Goal: Navigation & Orientation: Go to known website

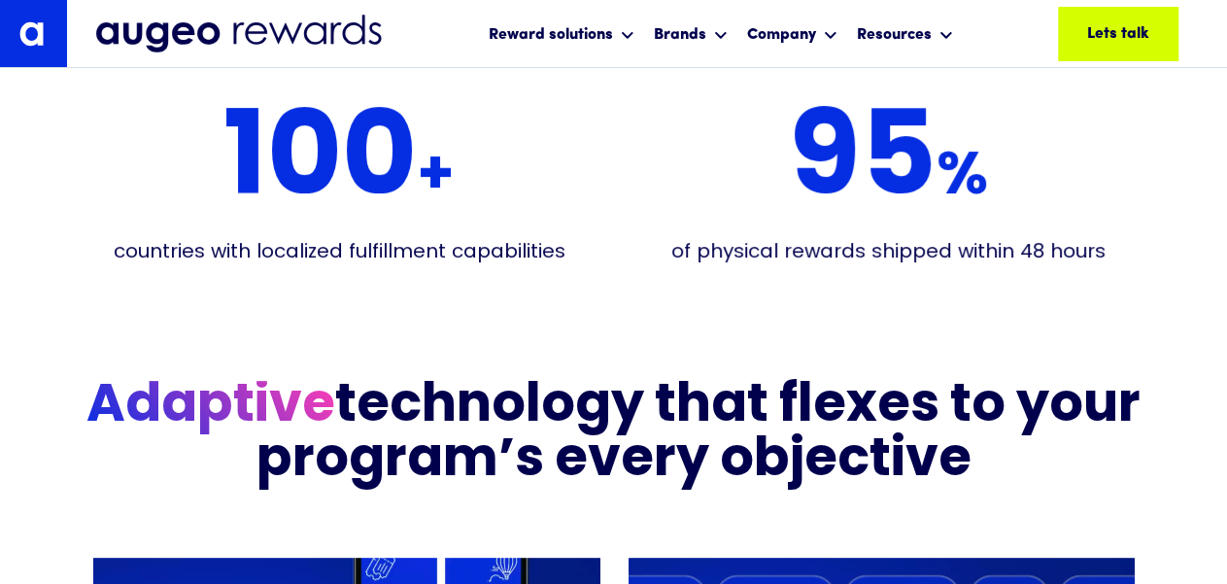
scroll to position [3826, 0]
